Goal: Task Accomplishment & Management: Use online tool/utility

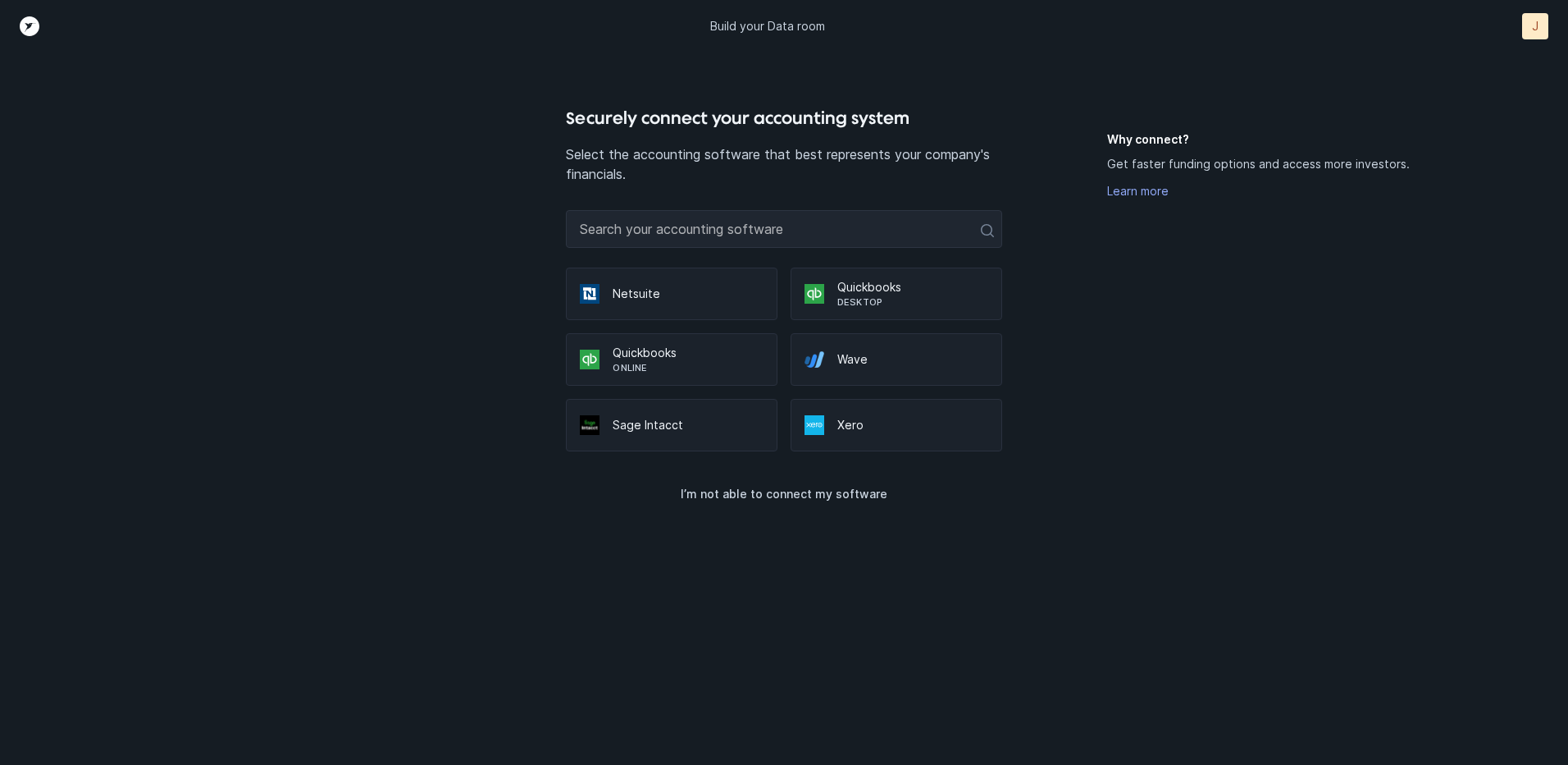
click at [624, 358] on p "Quickbooks" at bounding box center [688, 352] width 151 height 16
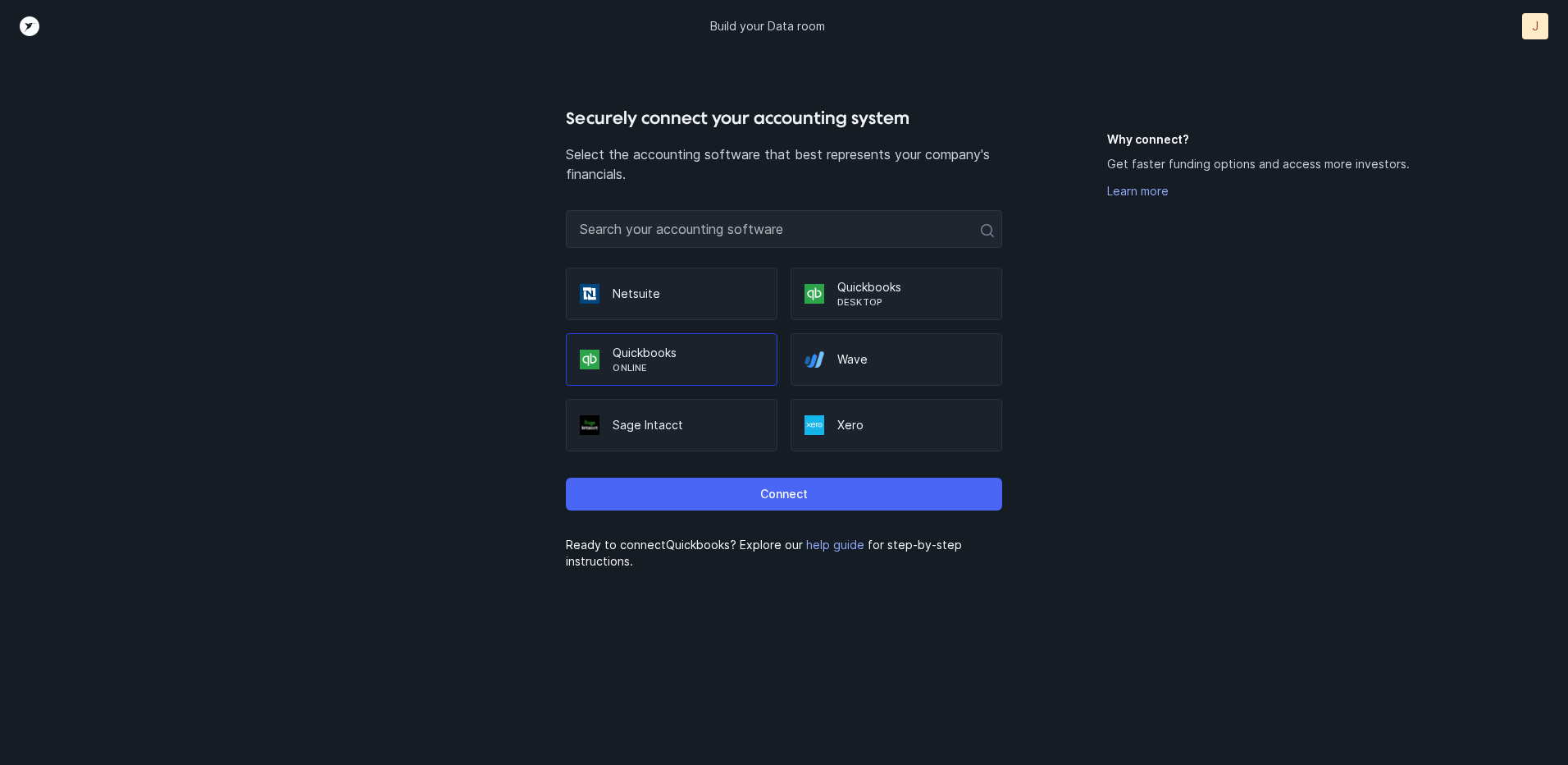
click at [798, 496] on p "Connect" at bounding box center [784, 493] width 48 height 20
